Goal: Task Accomplishment & Management: Manage account settings

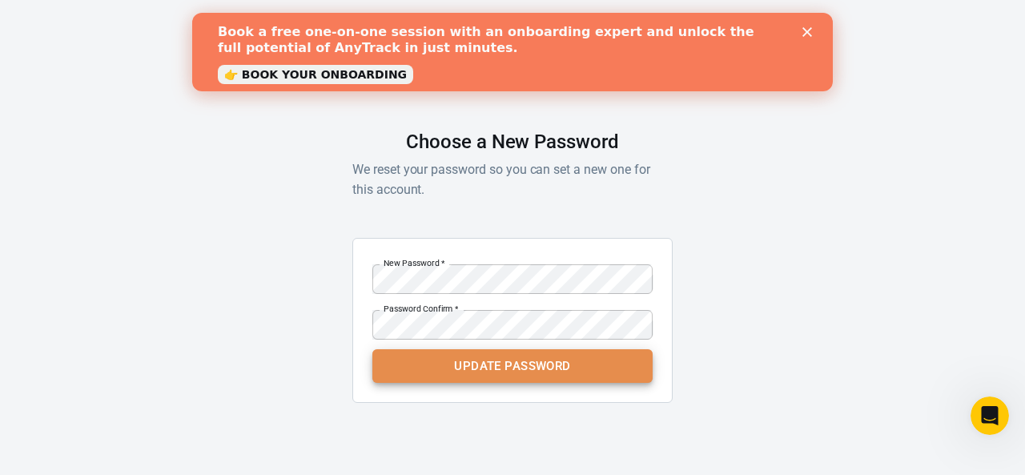
click at [495, 365] on button "Update Password" at bounding box center [513, 366] width 280 height 34
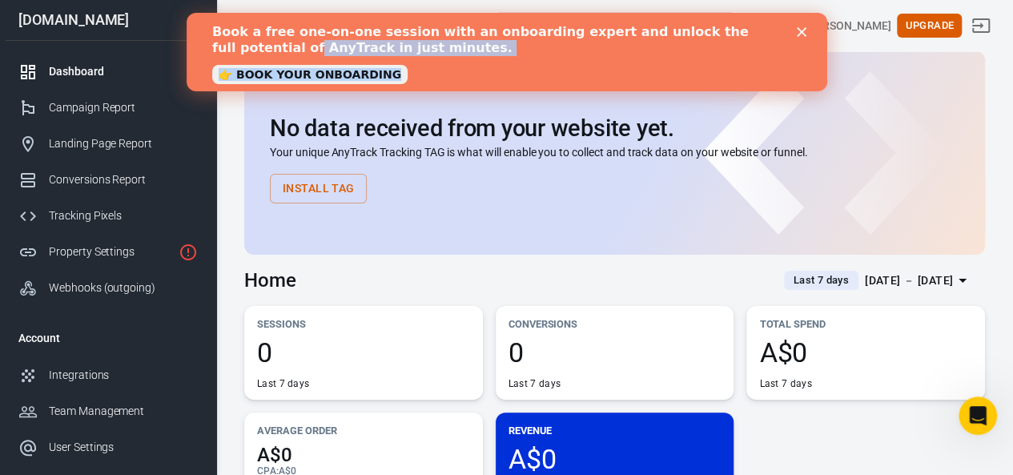
click at [797, 28] on div "Book a free one-on-one session with an onboarding expert and unlock the full po…" at bounding box center [506, 52] width 641 height 66
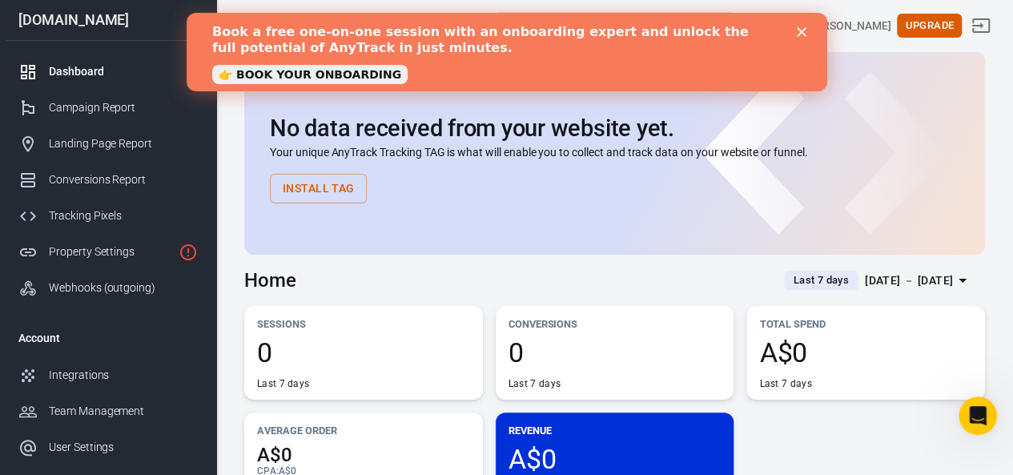
click at [804, 32] on icon "Close" at bounding box center [801, 32] width 10 height 10
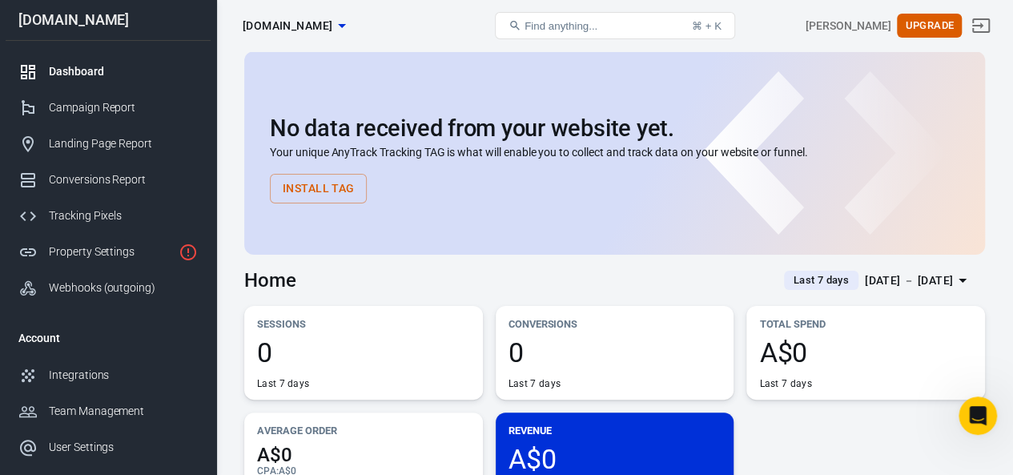
click at [322, 187] on button "Install Tag" at bounding box center [318, 189] width 97 height 30
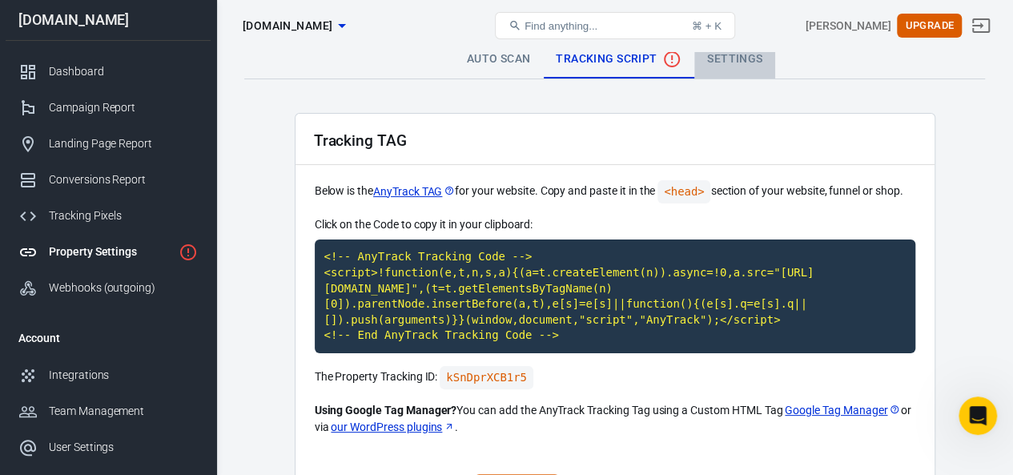
click at [732, 58] on link "Settings" at bounding box center [735, 59] width 81 height 38
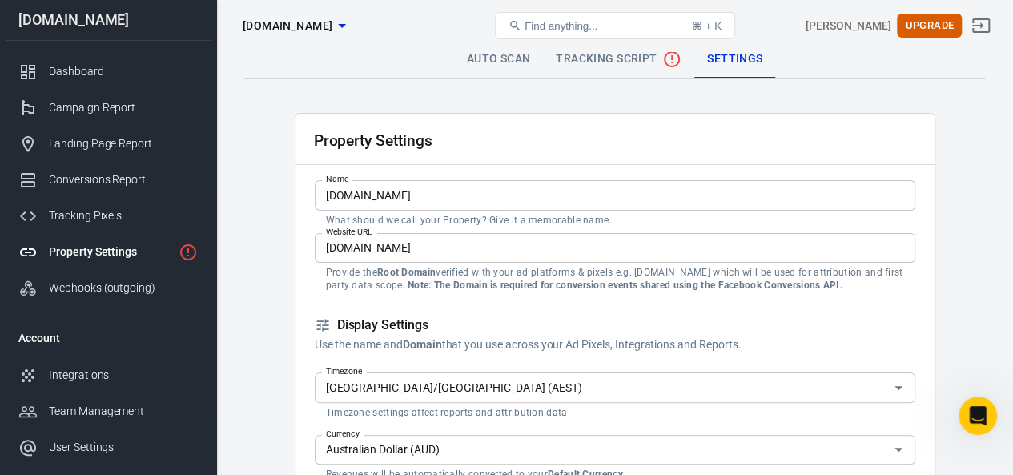
click at [601, 64] on span "Tracking Script" at bounding box center [619, 59] width 126 height 19
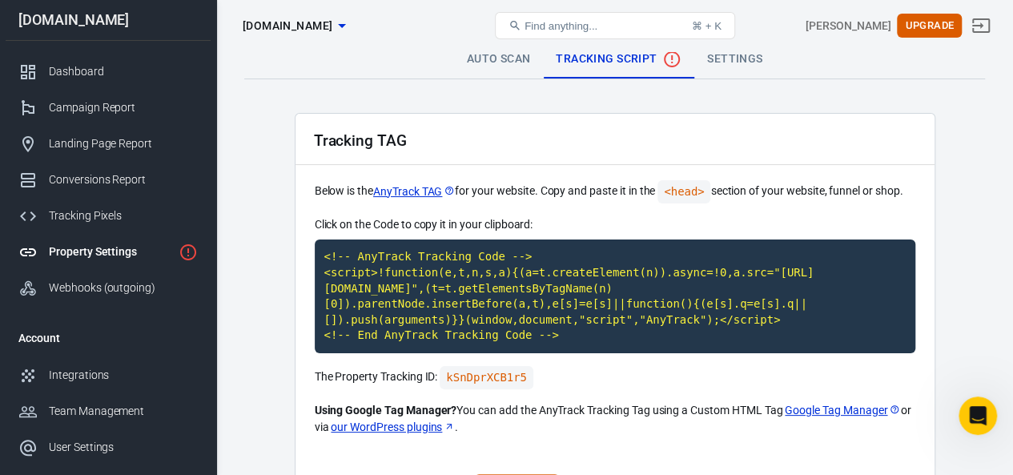
click at [499, 69] on link "Auto Scan" at bounding box center [499, 59] width 90 height 38
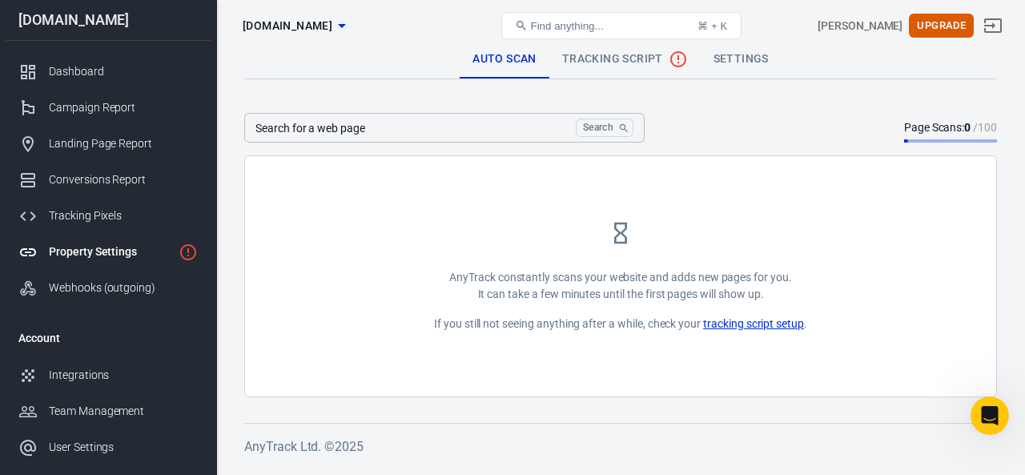
click at [622, 57] on span "Tracking Script" at bounding box center [625, 59] width 126 height 19
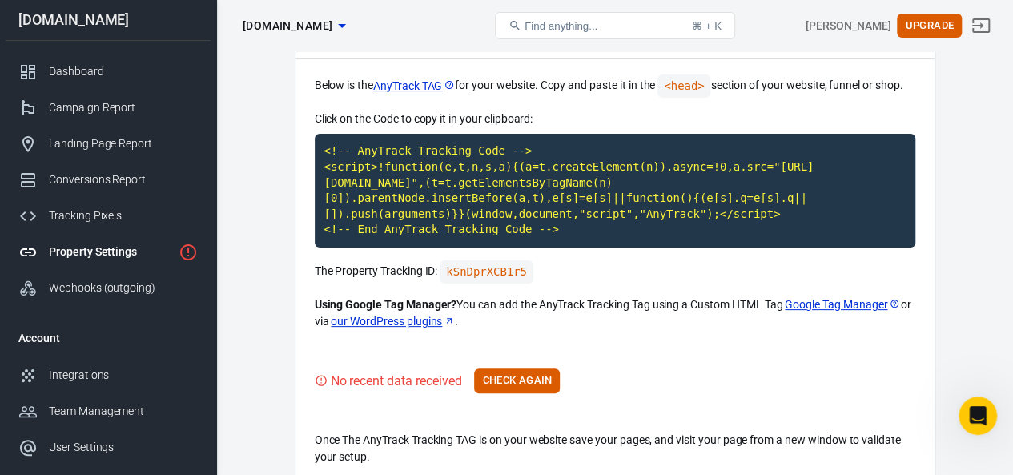
scroll to position [183, 0]
